Goal: Information Seeking & Learning: Learn about a topic

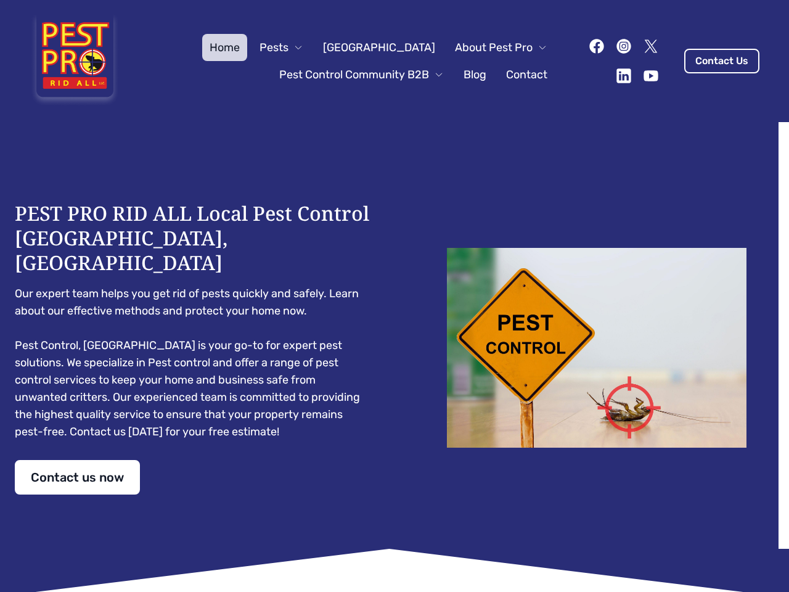
click at [394, 296] on div "PEST PRO RID ALL Local Pest Control [GEOGRAPHIC_DATA], [GEOGRAPHIC_DATA] Our ex…" at bounding box center [394, 347] width 759 height 293
click at [288, 47] on span "Pests" at bounding box center [273, 47] width 29 height 17
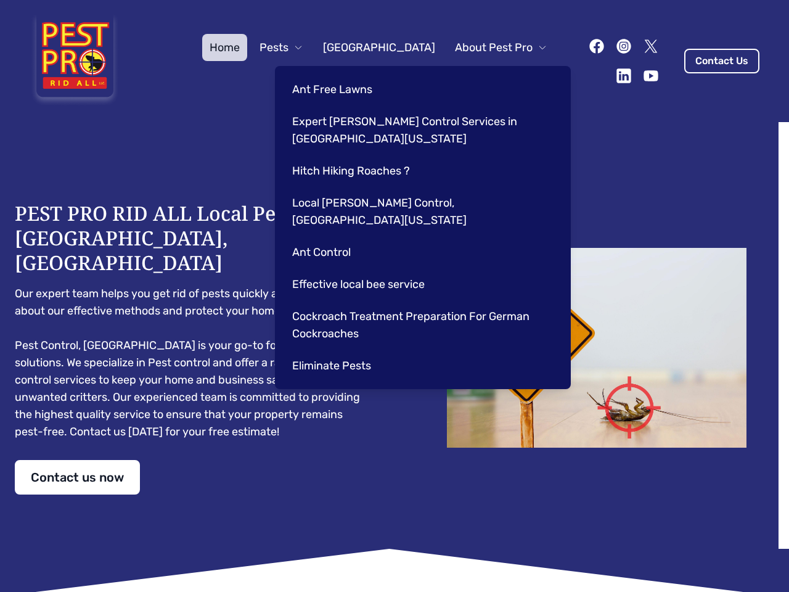
click at [488, 47] on span "About Pest Pro" at bounding box center [494, 47] width 78 height 17
click at [349, 75] on div "Ant Free Lawns Expert [PERSON_NAME] Control Services in [GEOGRAPHIC_DATA] [US_S…" at bounding box center [423, 227] width 296 height 323
